Goal: Task Accomplishment & Management: Manage account settings

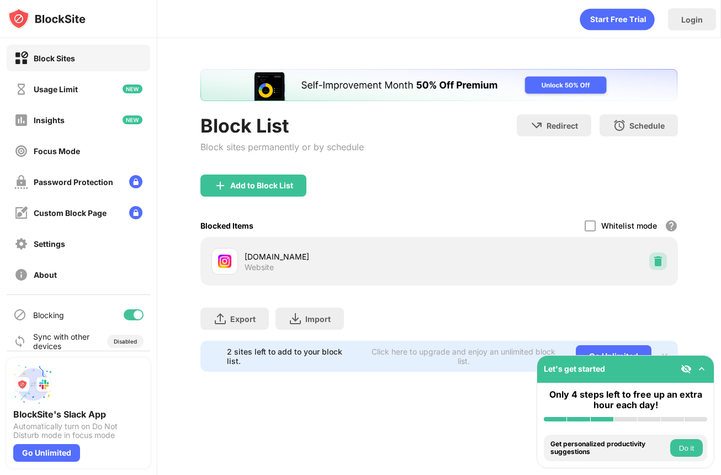
click at [651, 258] on div at bounding box center [658, 261] width 18 height 18
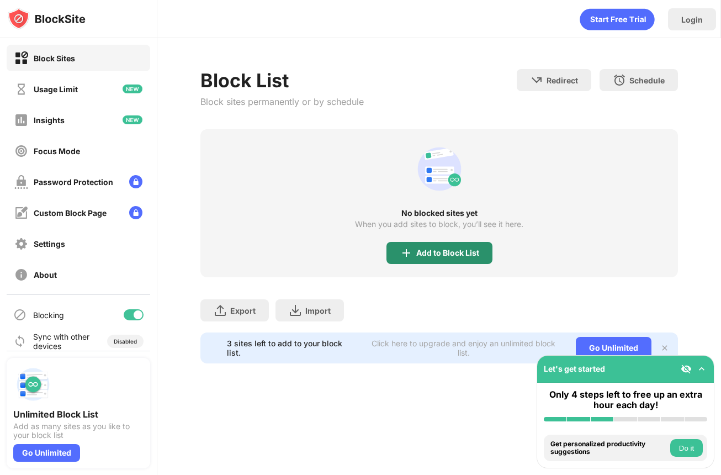
click at [438, 246] on div "No blocked sites yet When you add sites to block, you’ll see it here. Add to Bl…" at bounding box center [438, 203] width 477 height 148
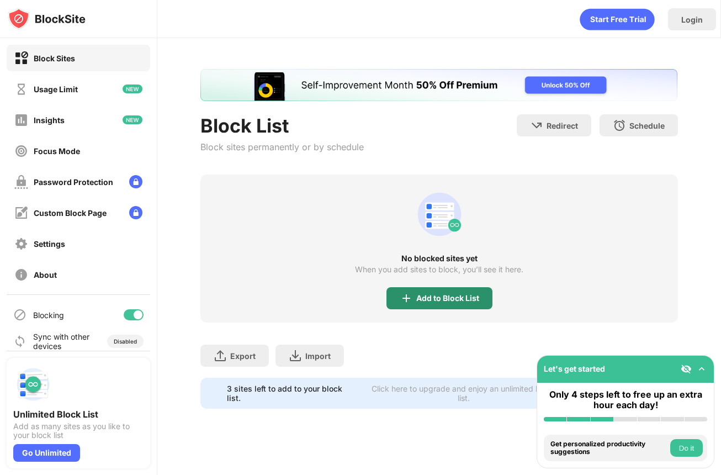
click at [426, 303] on div "Add to Block List" at bounding box center [439, 298] width 106 height 22
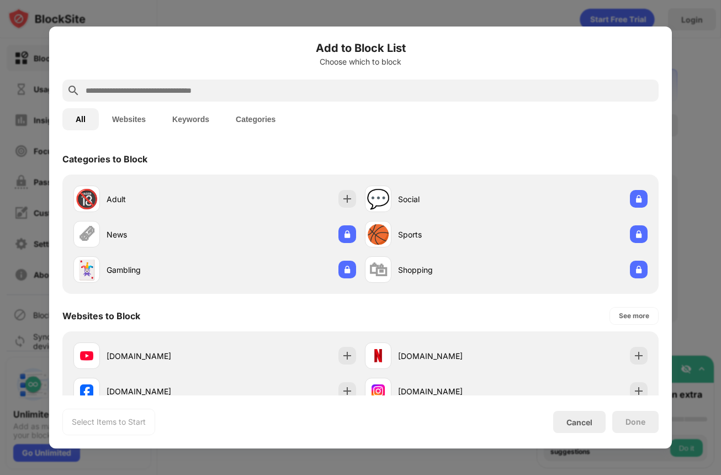
click at [364, 98] on div at bounding box center [360, 90] width 596 height 22
click at [365, 94] on input "text" at bounding box center [369, 90] width 570 height 13
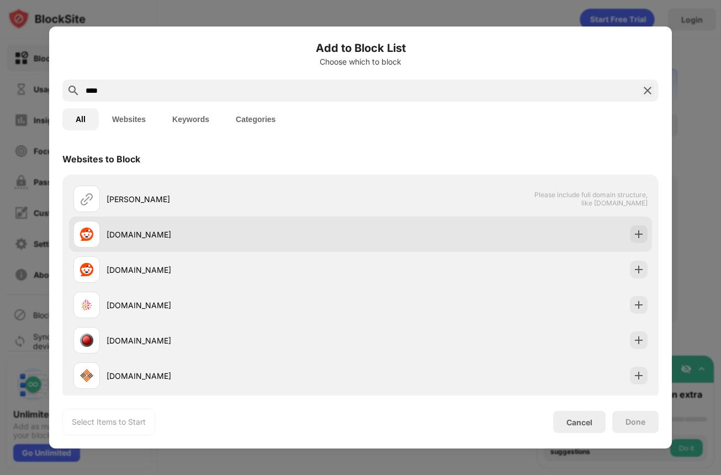
type input "****"
click at [305, 234] on div "[DOMAIN_NAME]" at bounding box center [234, 235] width 254 height 12
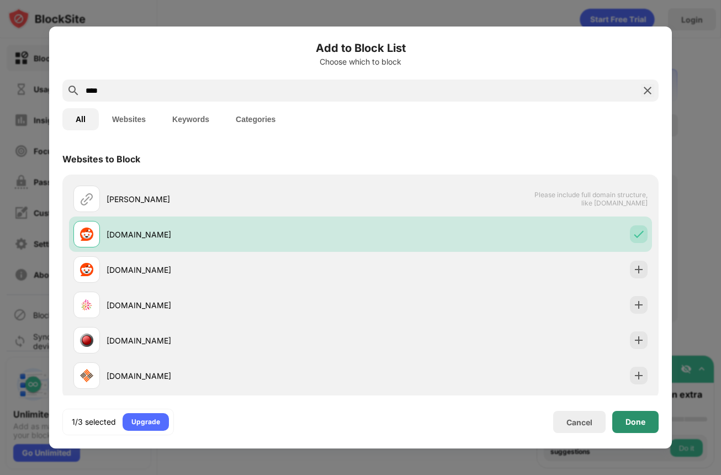
click at [630, 422] on div "Done" at bounding box center [635, 421] width 20 height 9
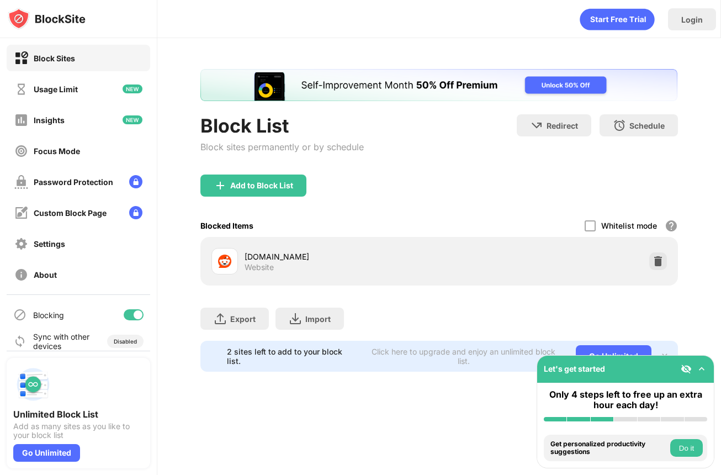
click at [274, 162] on div "Block List Block sites permanently or by schedule" at bounding box center [281, 144] width 163 height 60
click at [269, 181] on div "Add to Block List" at bounding box center [261, 185] width 63 height 9
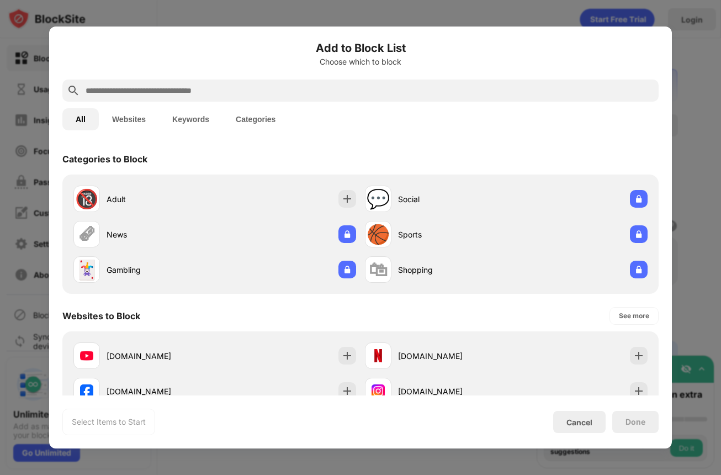
click at [248, 91] on input "text" at bounding box center [369, 90] width 570 height 13
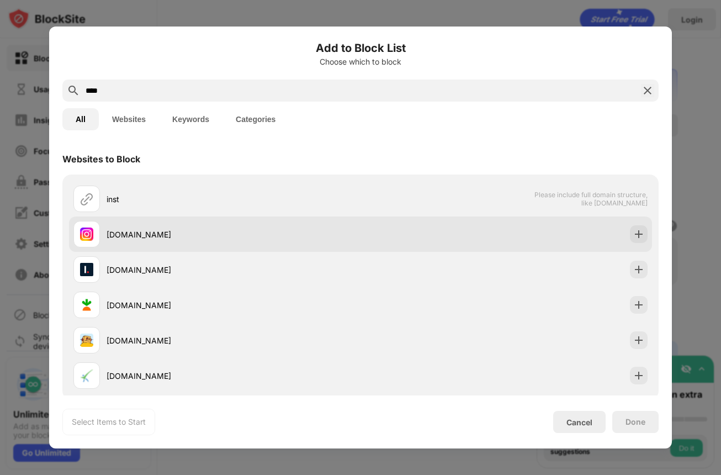
type input "****"
click at [213, 234] on div "[DOMAIN_NAME]" at bounding box center [234, 235] width 254 height 12
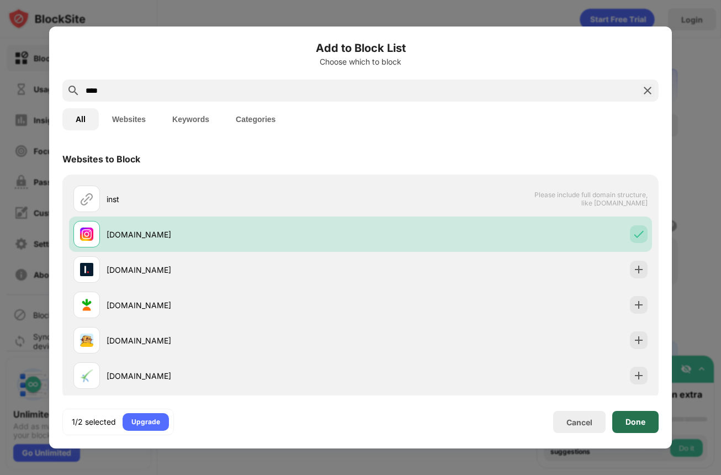
click at [642, 417] on div "Done" at bounding box center [635, 421] width 20 height 9
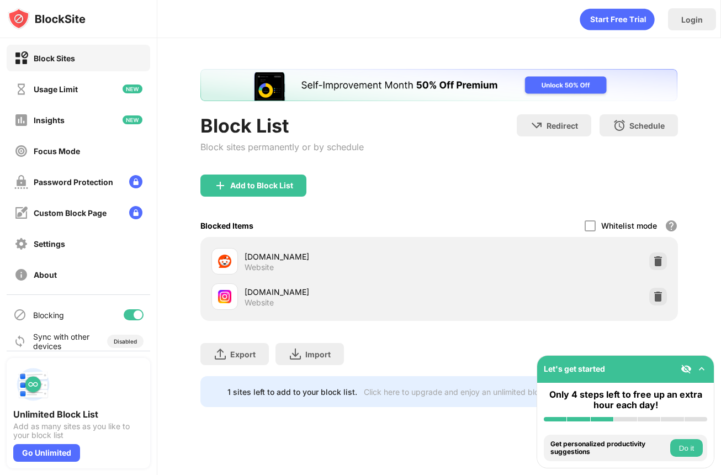
click at [293, 197] on div "Add to Block List" at bounding box center [438, 194] width 477 height 40
click at [284, 184] on div "Add to Block List" at bounding box center [261, 185] width 63 height 9
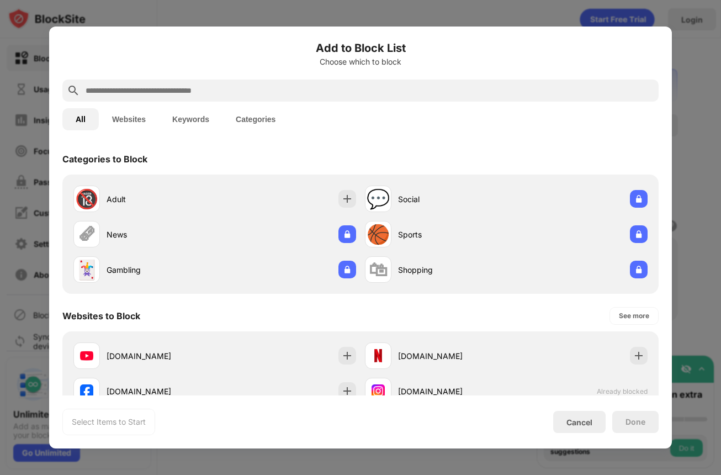
click at [238, 89] on input "text" at bounding box center [369, 90] width 570 height 13
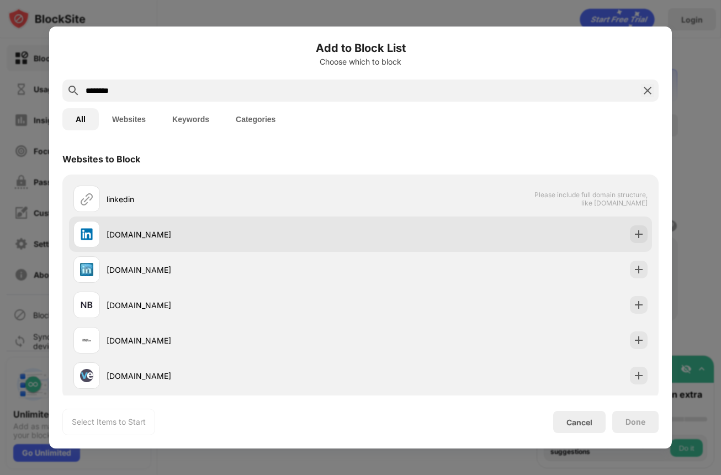
type input "********"
click at [219, 230] on div "[DOMAIN_NAME]" at bounding box center [234, 235] width 254 height 12
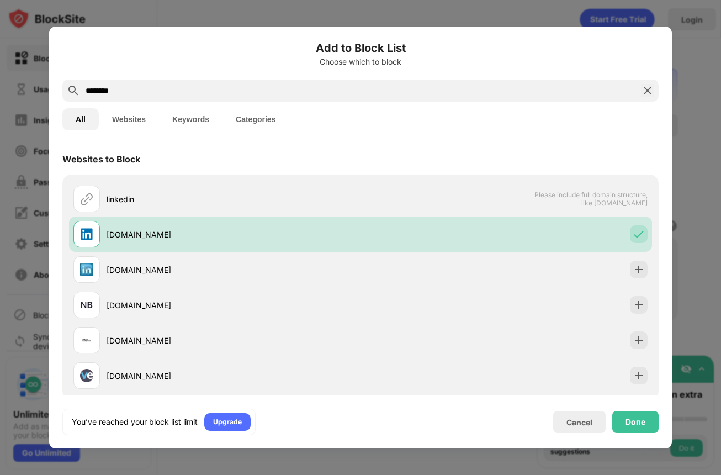
click at [637, 410] on div "You’ve reached your block list limit Upgrade Cancel Done" at bounding box center [360, 421] width 596 height 26
click at [641, 420] on div "Done" at bounding box center [635, 421] width 20 height 9
